Goal: Information Seeking & Learning: Check status

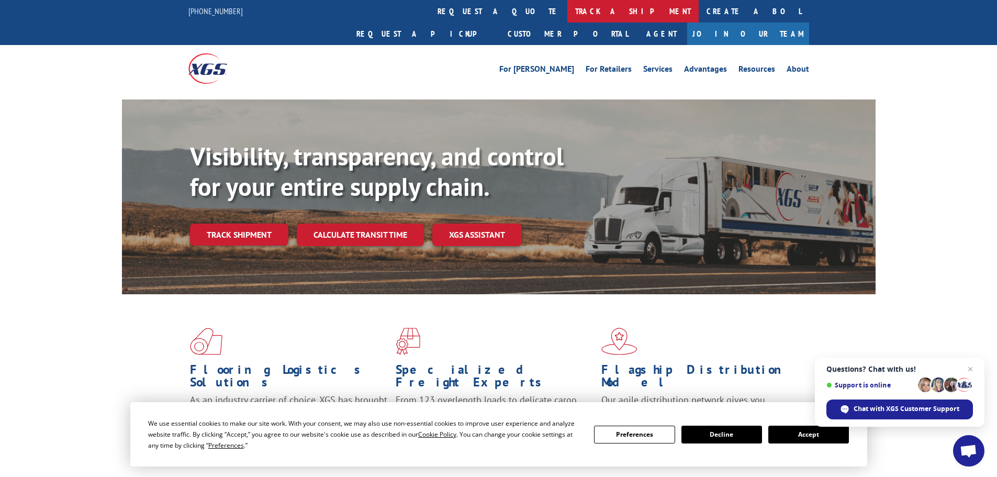
click at [567, 18] on link "track a shipment" at bounding box center [632, 11] width 131 height 22
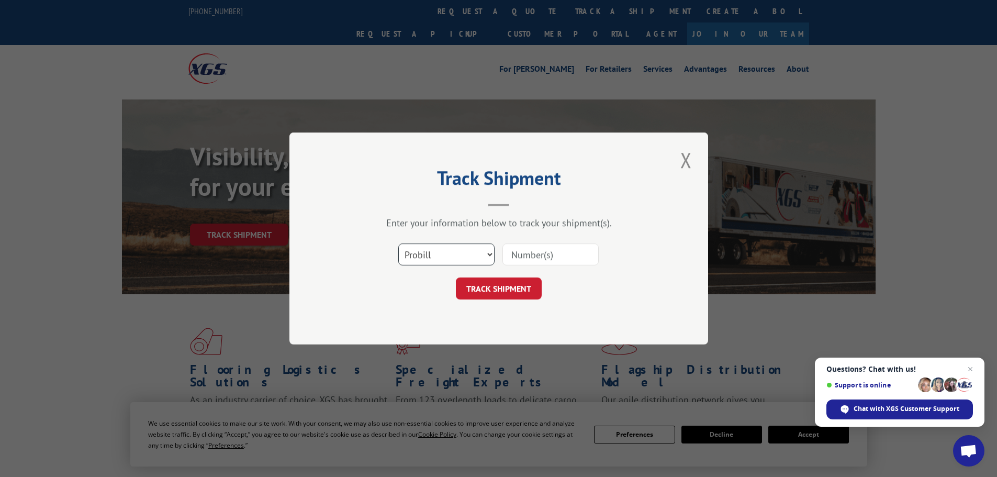
drag, startPoint x: 470, startPoint y: 247, endPoint x: 457, endPoint y: 255, distance: 15.7
click at [470, 247] on select "Select category... Probill BOL PO" at bounding box center [446, 254] width 96 height 22
select select "bol"
click at [398, 243] on select "Select category... Probill BOL PO" at bounding box center [446, 254] width 96 height 22
click at [507, 255] on input at bounding box center [550, 254] width 96 height 22
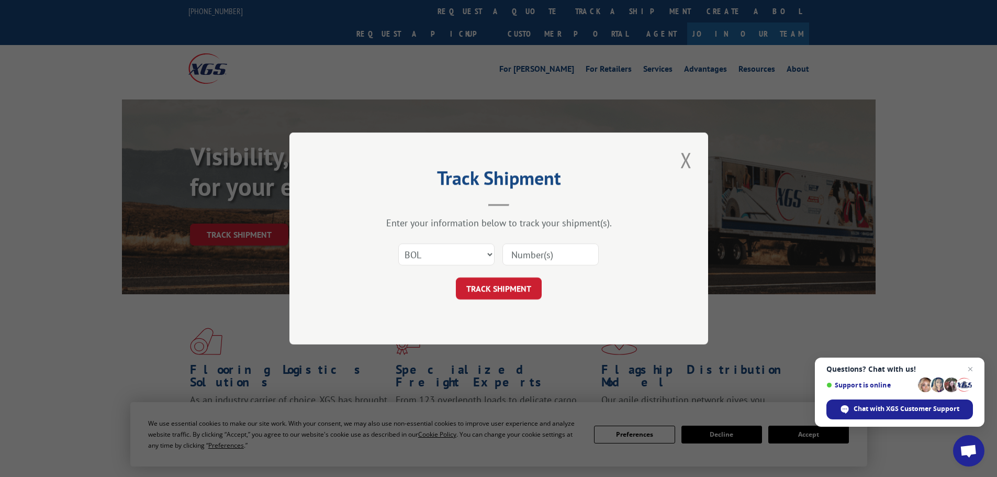
paste input "4870031"
click at [513, 253] on input "4870031" at bounding box center [550, 254] width 96 height 22
type input "4870031"
click at [505, 293] on button "TRACK SHIPMENT" at bounding box center [499, 288] width 86 height 22
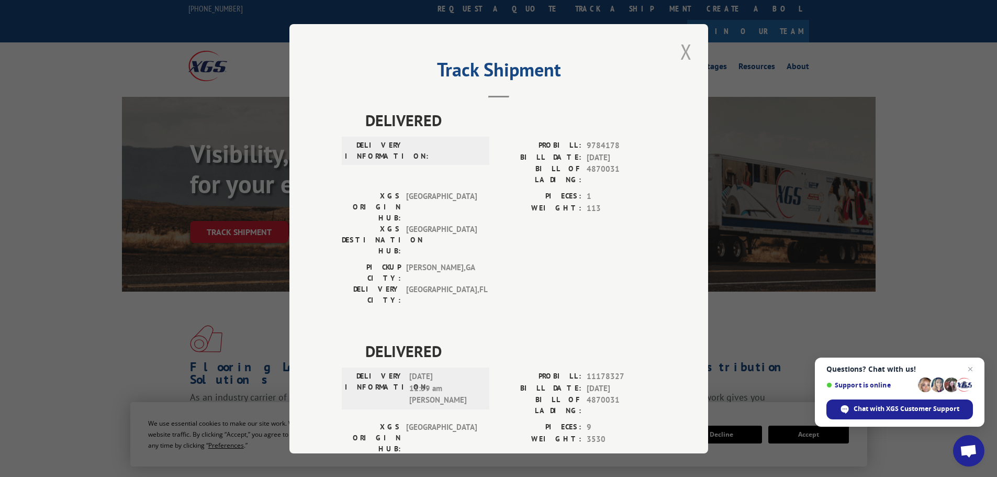
click at [688, 46] on button "Close modal" at bounding box center [686, 51] width 18 height 29
